Goal: Navigation & Orientation: Find specific page/section

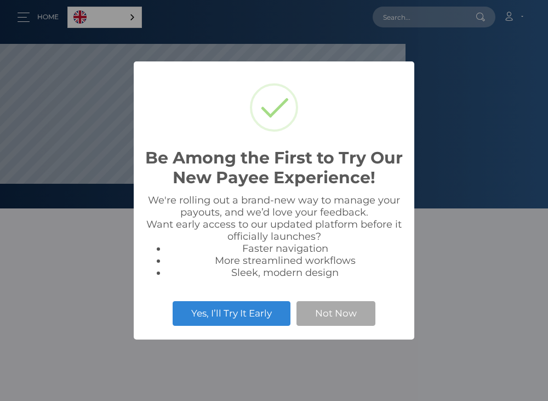
scroll to position [208, 406]
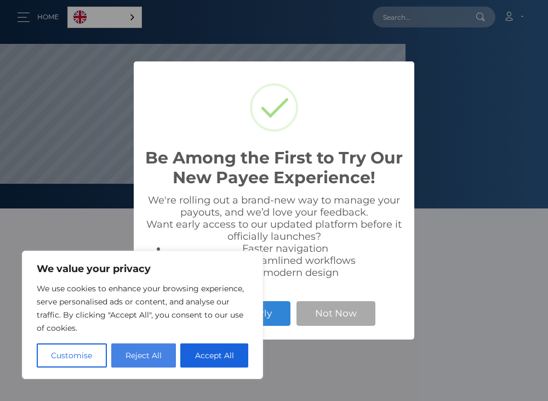
click at [125, 361] on button "Reject All" at bounding box center [143, 355] width 65 height 24
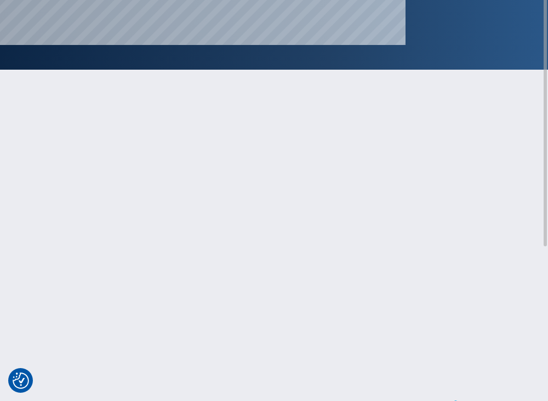
scroll to position [0, 0]
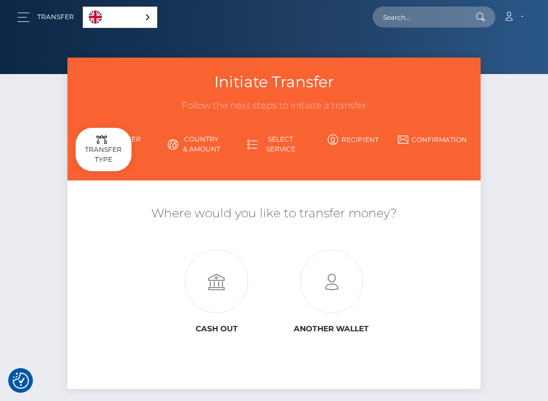
scroll to position [78, 0]
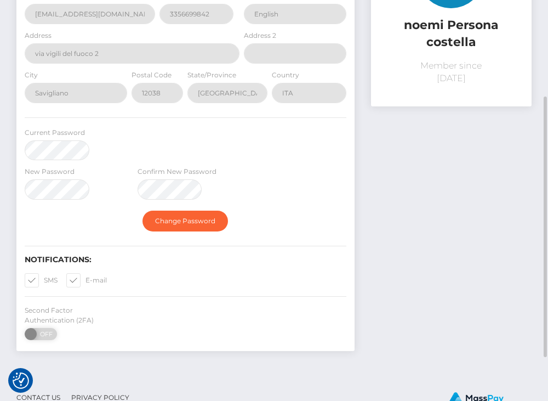
scroll to position [215, 0]
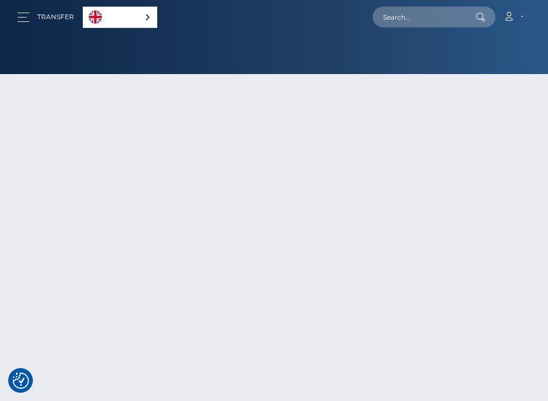
select select "1"
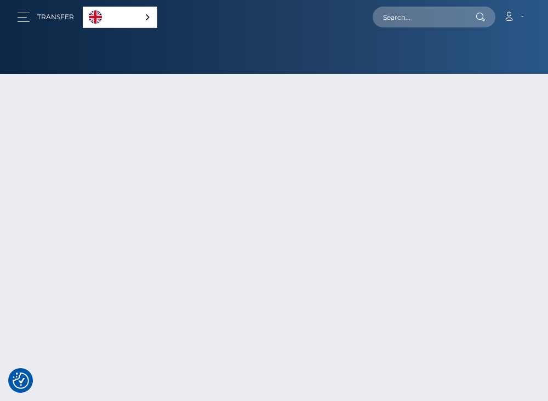
select select "1"
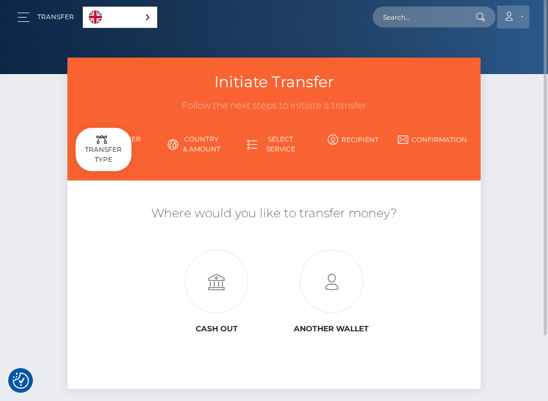
click at [507, 14] on icon at bounding box center [509, 16] width 12 height 9
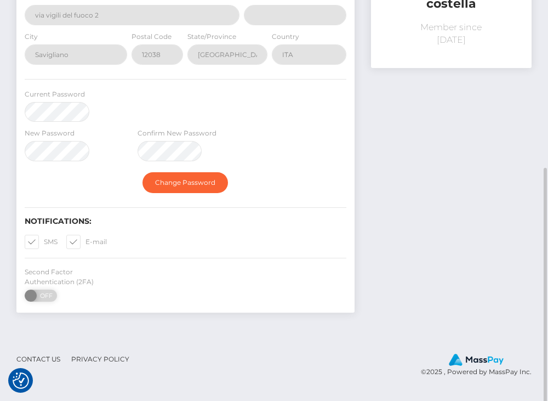
scroll to position [215, 0]
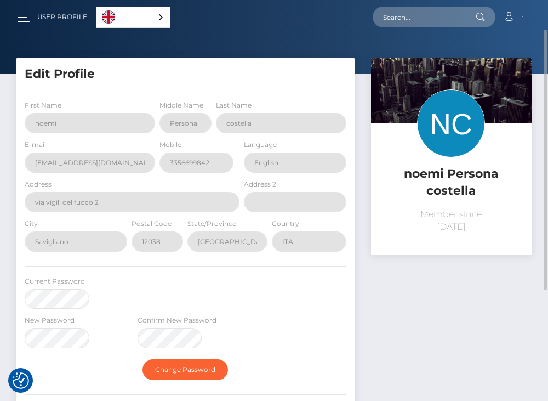
scroll to position [37, 0]
